Goal: Transaction & Acquisition: Purchase product/service

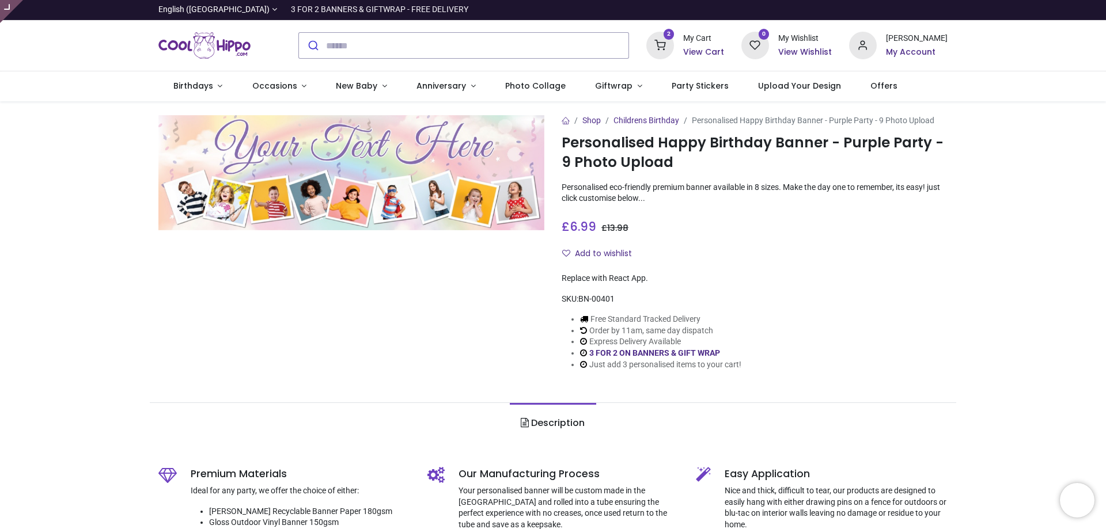
type input "**********"
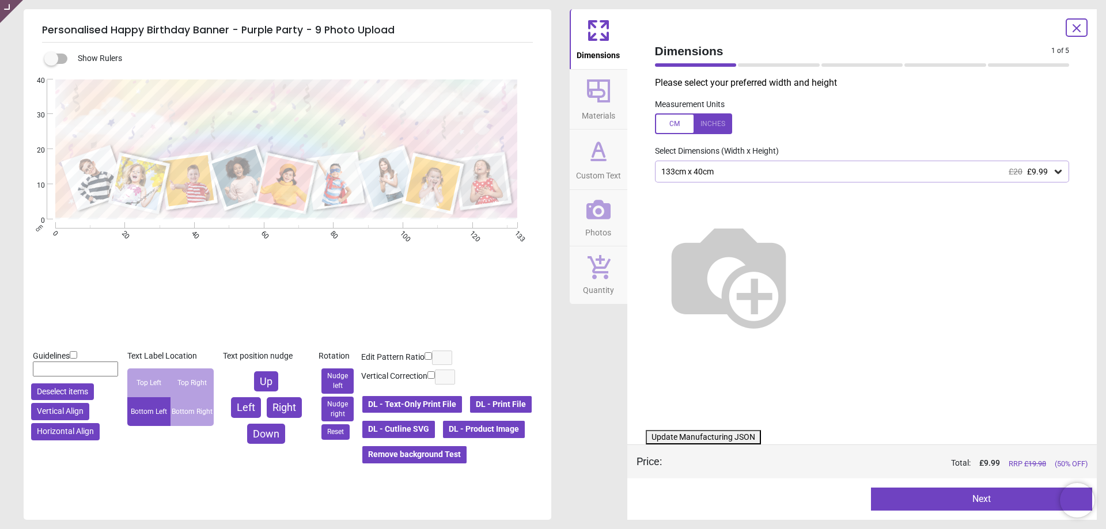
type textarea "**********"
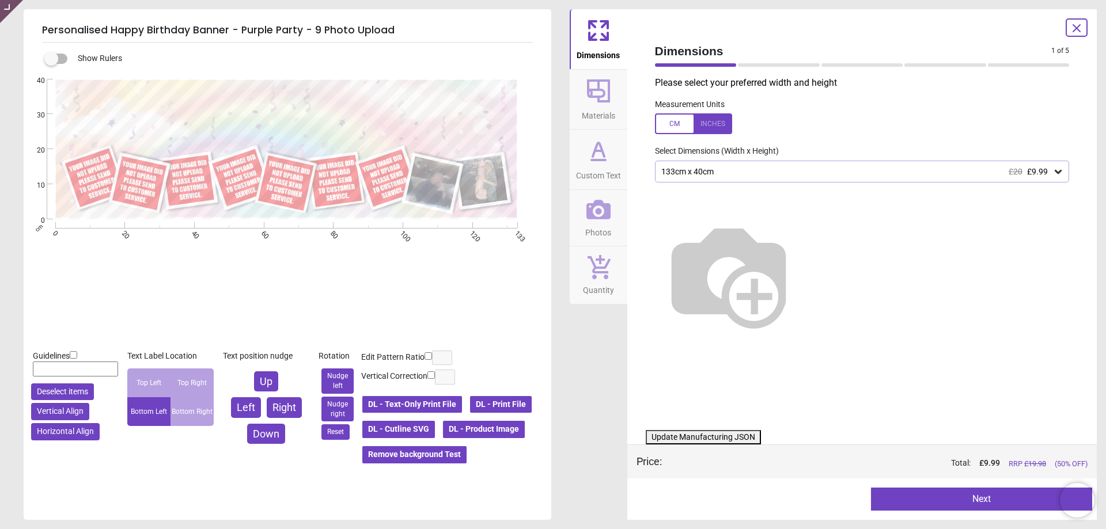
click at [606, 217] on icon at bounding box center [598, 210] width 24 height 20
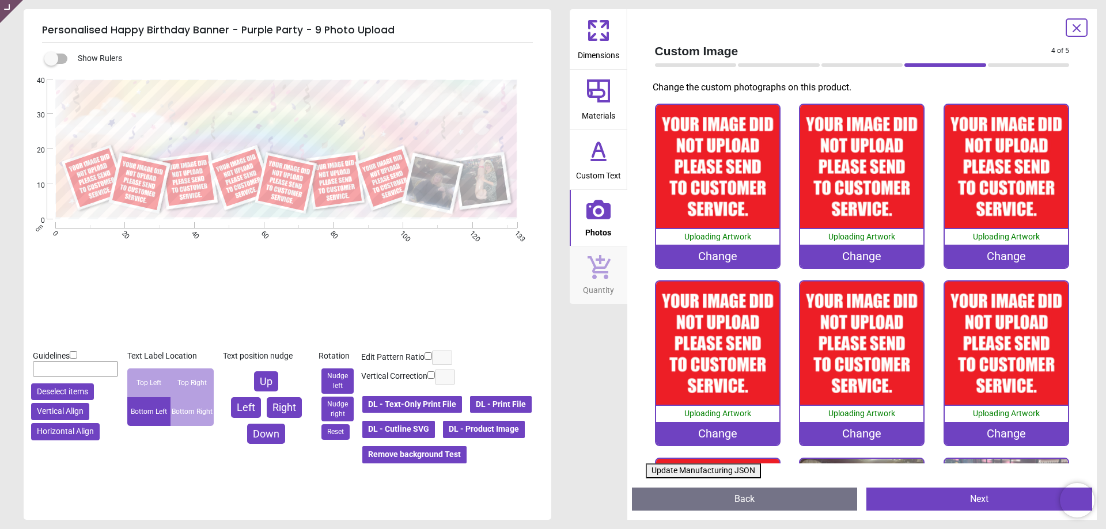
click at [736, 252] on div "Change" at bounding box center [717, 256] width 123 height 23
click at [717, 255] on div "Change" at bounding box center [717, 256] width 123 height 23
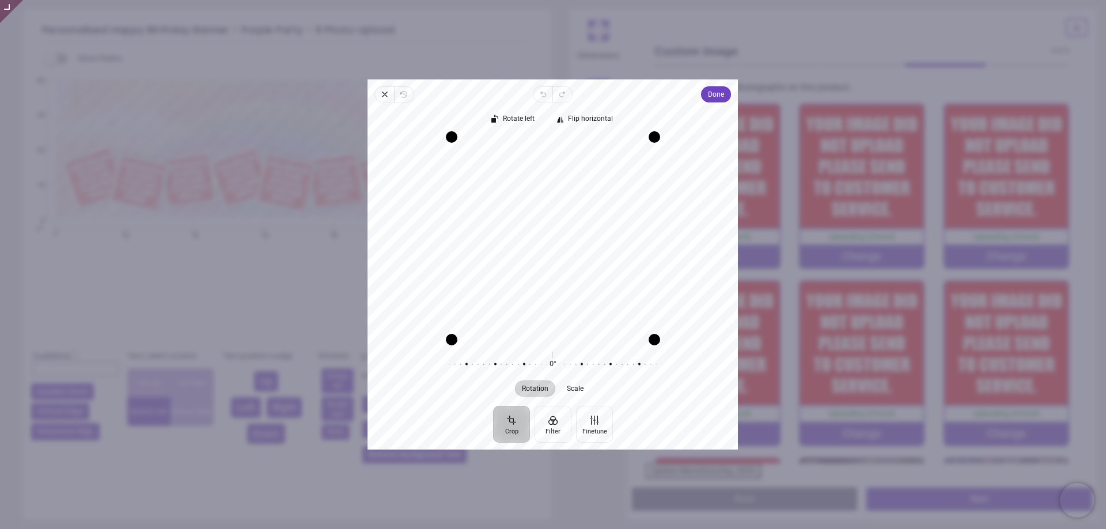
click at [564, 244] on div "Recenter" at bounding box center [553, 238] width 352 height 203
click at [533, 241] on div "Recenter" at bounding box center [553, 238] width 352 height 203
click at [537, 238] on div "Recenter" at bounding box center [553, 238] width 352 height 203
click at [536, 242] on div "Recenter" at bounding box center [553, 238] width 352 height 203
click at [537, 226] on div "Recenter" at bounding box center [553, 238] width 352 height 203
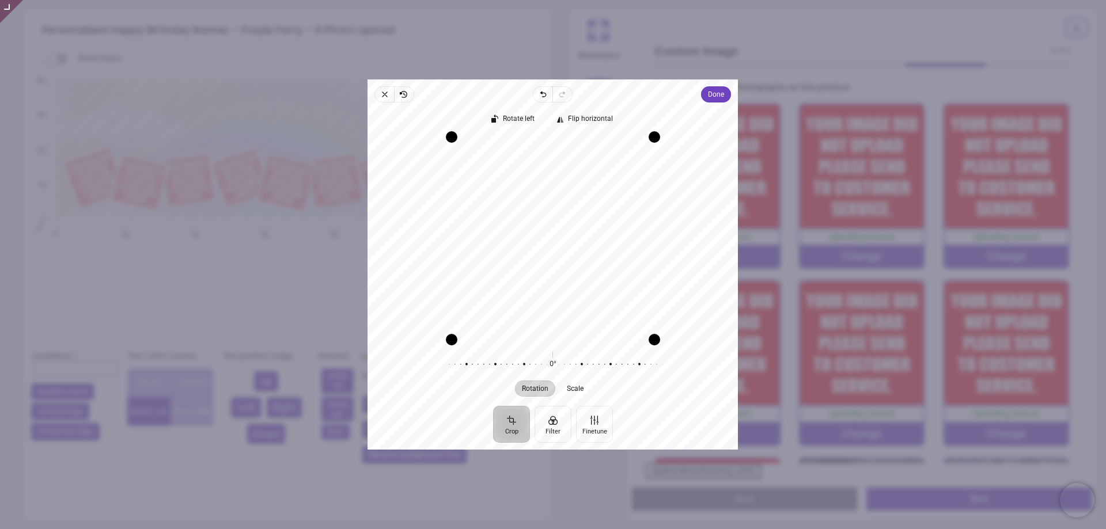
click at [578, 240] on div "Recenter" at bounding box center [553, 238] width 352 height 203
click at [726, 96] on button "Done" at bounding box center [717, 94] width 30 height 16
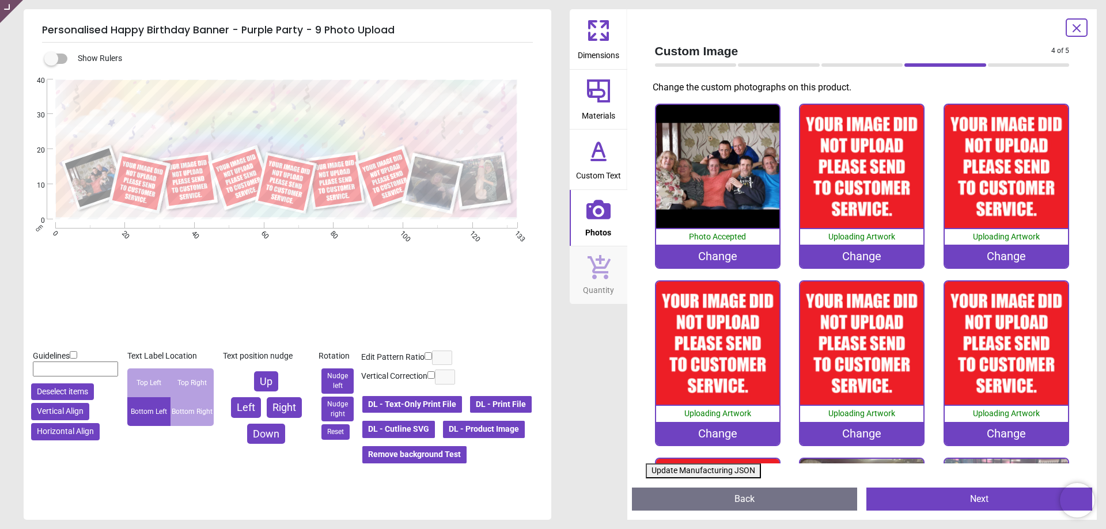
click at [832, 256] on div "Change" at bounding box center [861, 256] width 123 height 23
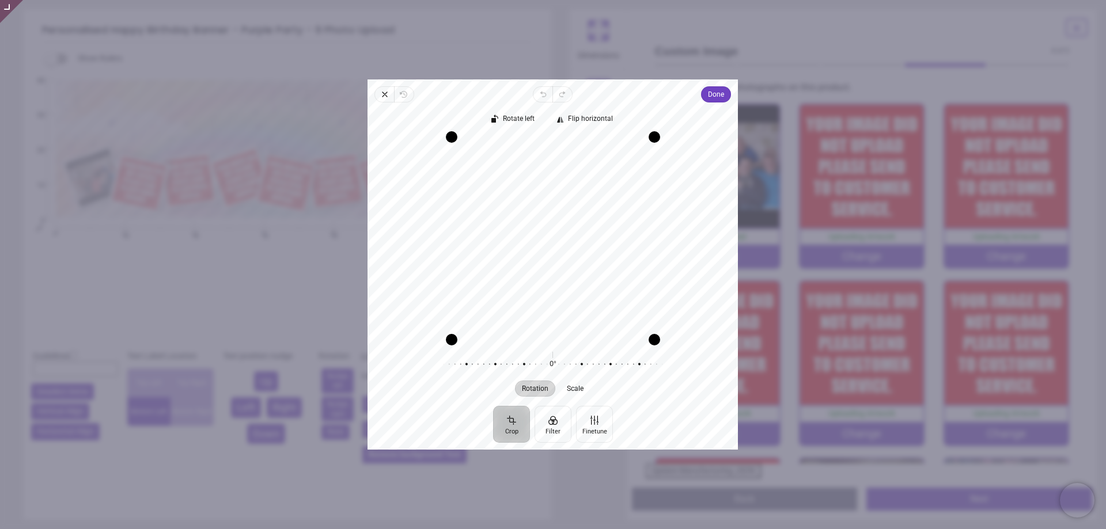
drag, startPoint x: 571, startPoint y: 245, endPoint x: 571, endPoint y: 268, distance: 23.6
click at [571, 268] on div "Recenter" at bounding box center [553, 238] width 352 height 203
click at [714, 102] on span "Done" at bounding box center [716, 94] width 16 height 16
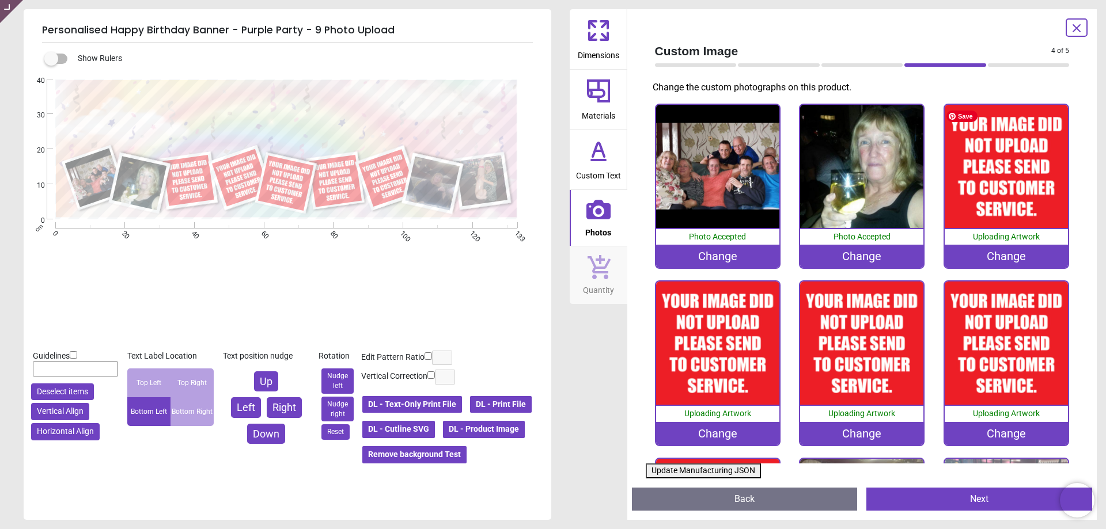
click at [983, 267] on div "0% Uploading Artwork Change" at bounding box center [1006, 187] width 126 height 166
click at [992, 256] on div "Change" at bounding box center [1006, 256] width 123 height 23
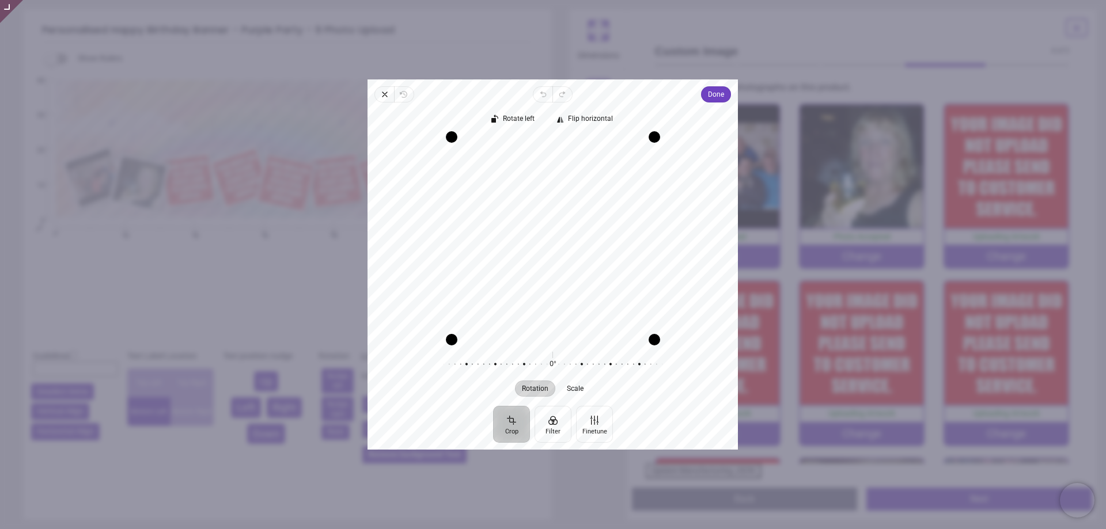
drag, startPoint x: 570, startPoint y: 237, endPoint x: 570, endPoint y: 249, distance: 12.1
click at [570, 249] on div "Recenter" at bounding box center [553, 238] width 352 height 203
click at [701, 100] on div "Close Revert Undo Redo Done Crop Filter Finetune Rotate left Flip horizontal Re…" at bounding box center [552, 264] width 370 height 370
click at [724, 92] on span "Done" at bounding box center [716, 95] width 16 height 14
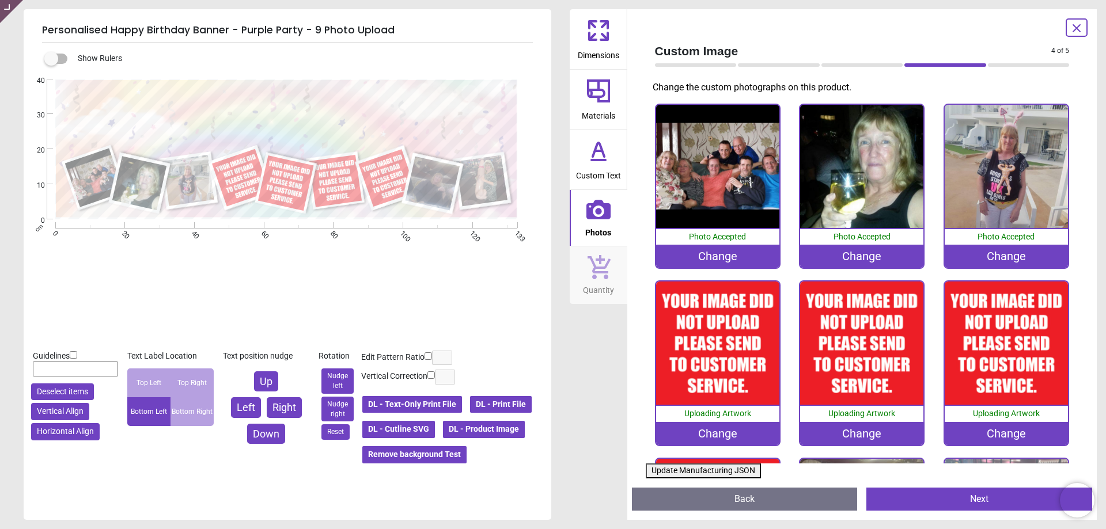
click at [716, 430] on div "Change" at bounding box center [717, 433] width 123 height 23
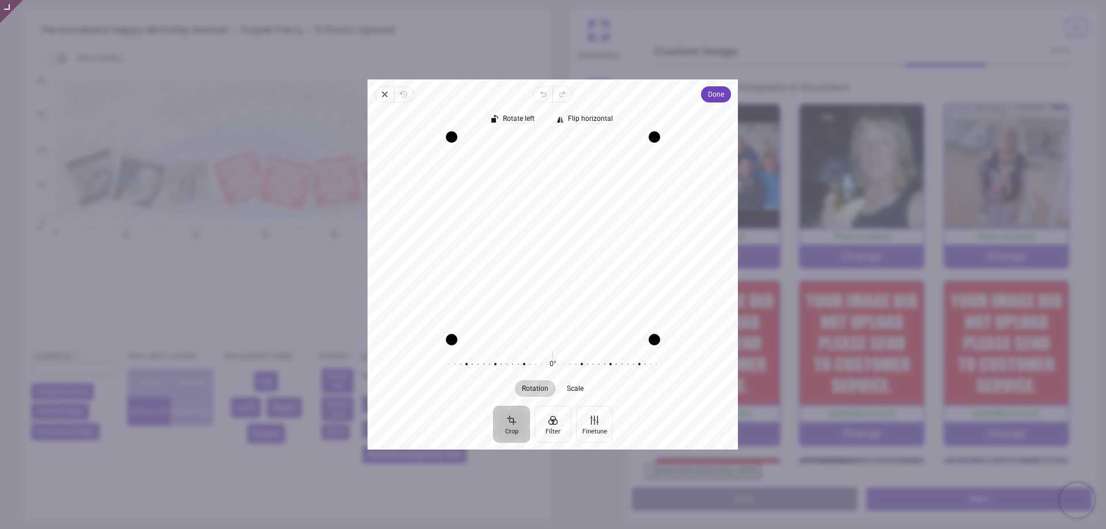
drag, startPoint x: 543, startPoint y: 231, endPoint x: 543, endPoint y: 219, distance: 12.1
click at [543, 219] on div "Recenter" at bounding box center [553, 238] width 352 height 203
click at [712, 97] on span "Done" at bounding box center [716, 95] width 16 height 14
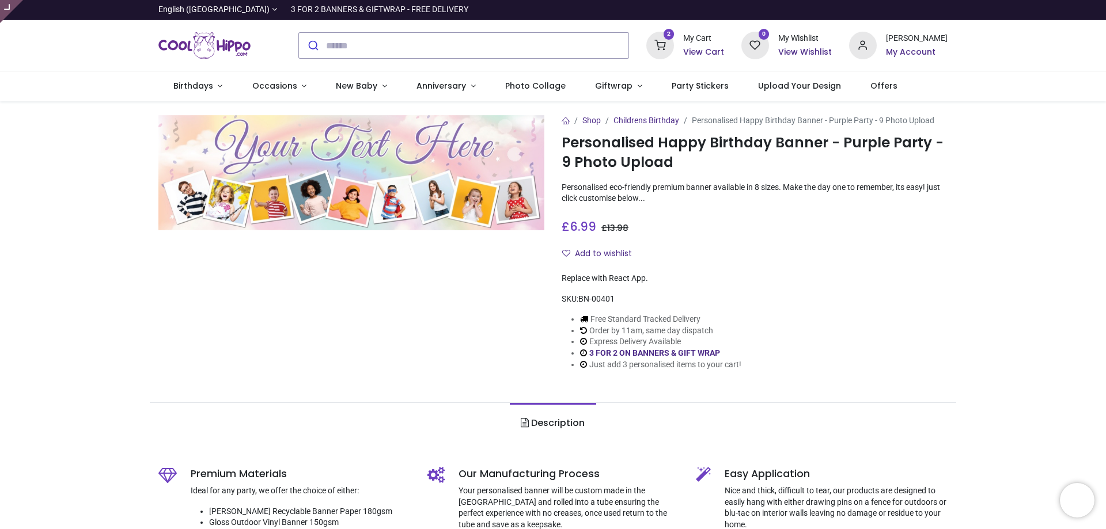
type input "**********"
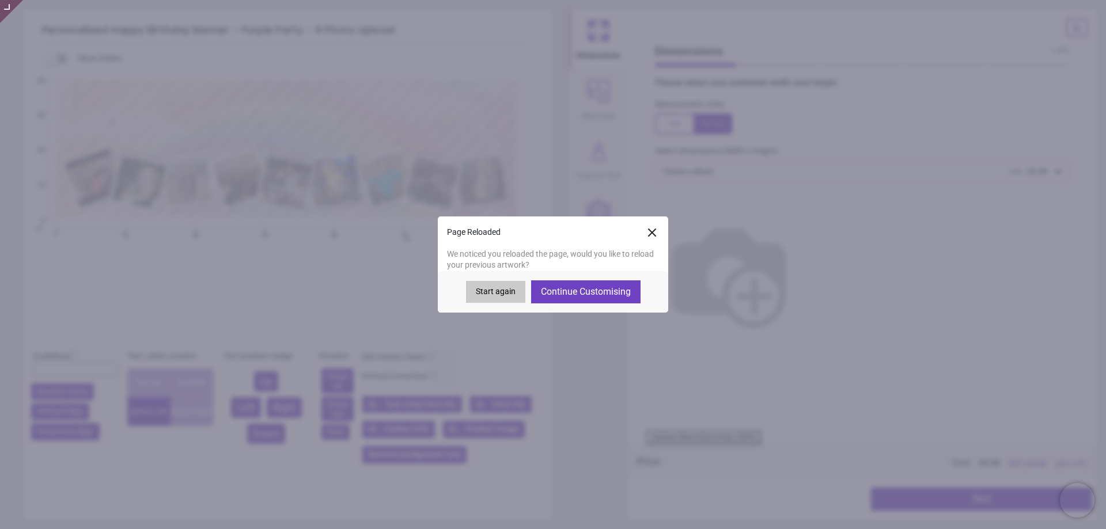
click at [657, 232] on icon at bounding box center [652, 233] width 14 height 14
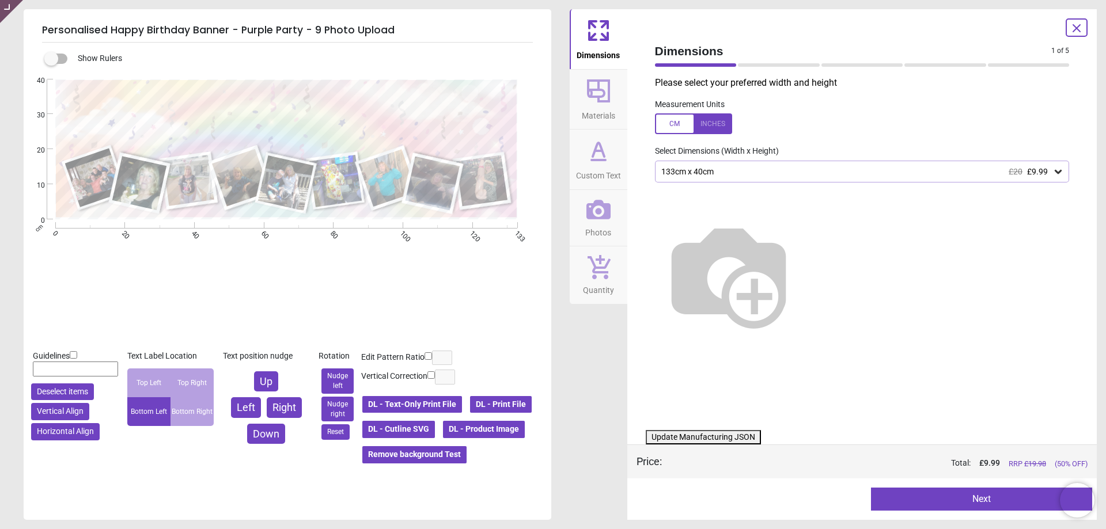
click at [442, 427] on button "DL - Product Image" at bounding box center [484, 430] width 84 height 20
